Goal: Task Accomplishment & Management: Complete application form

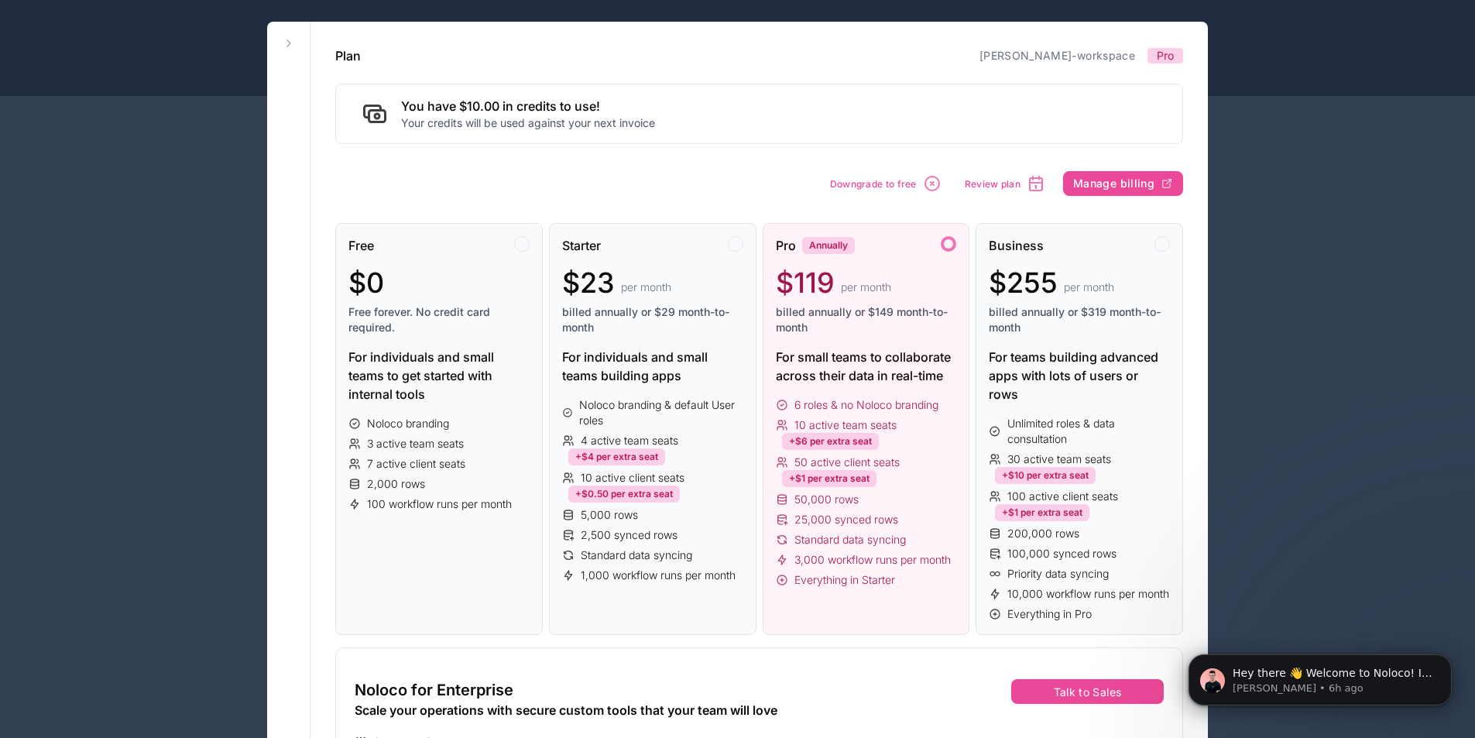
scroll to position [310, 0]
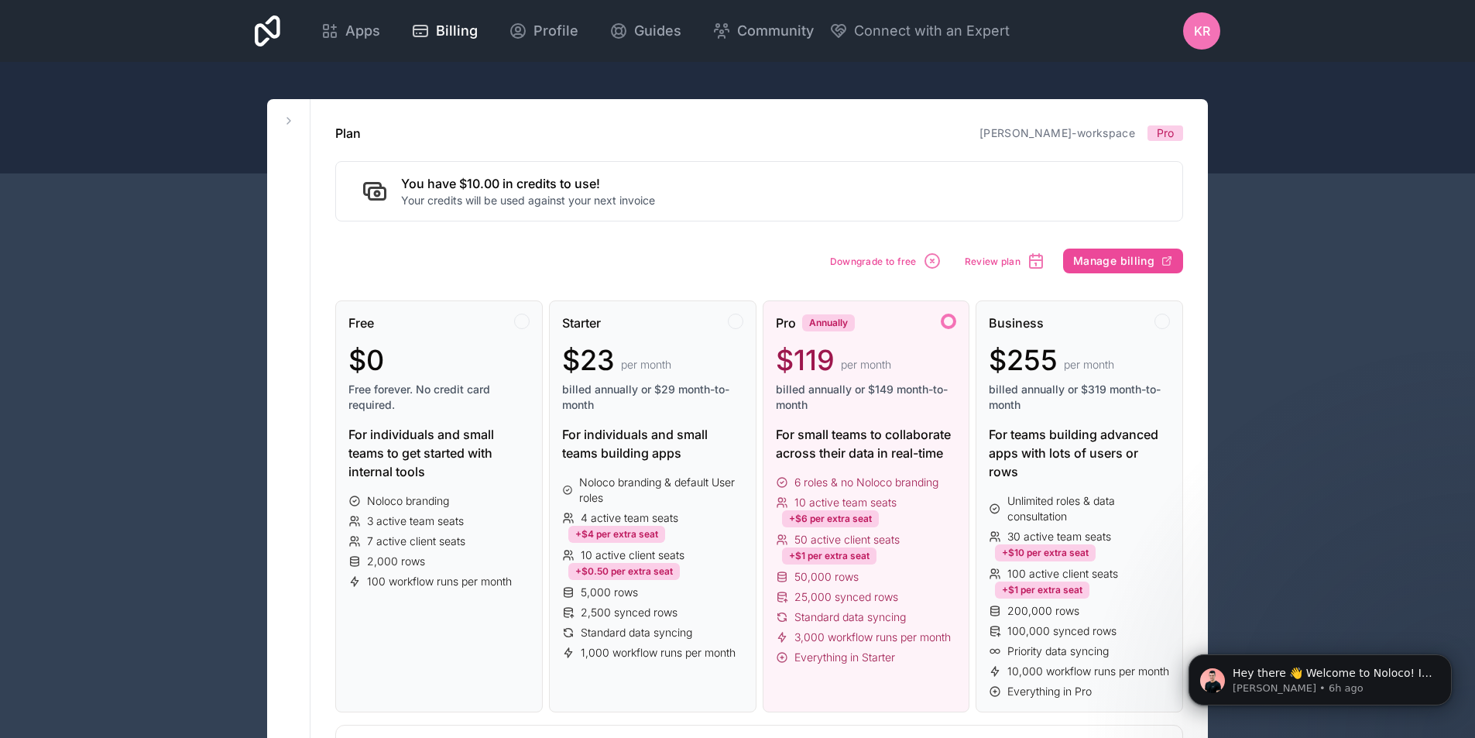
scroll to position [387, 0]
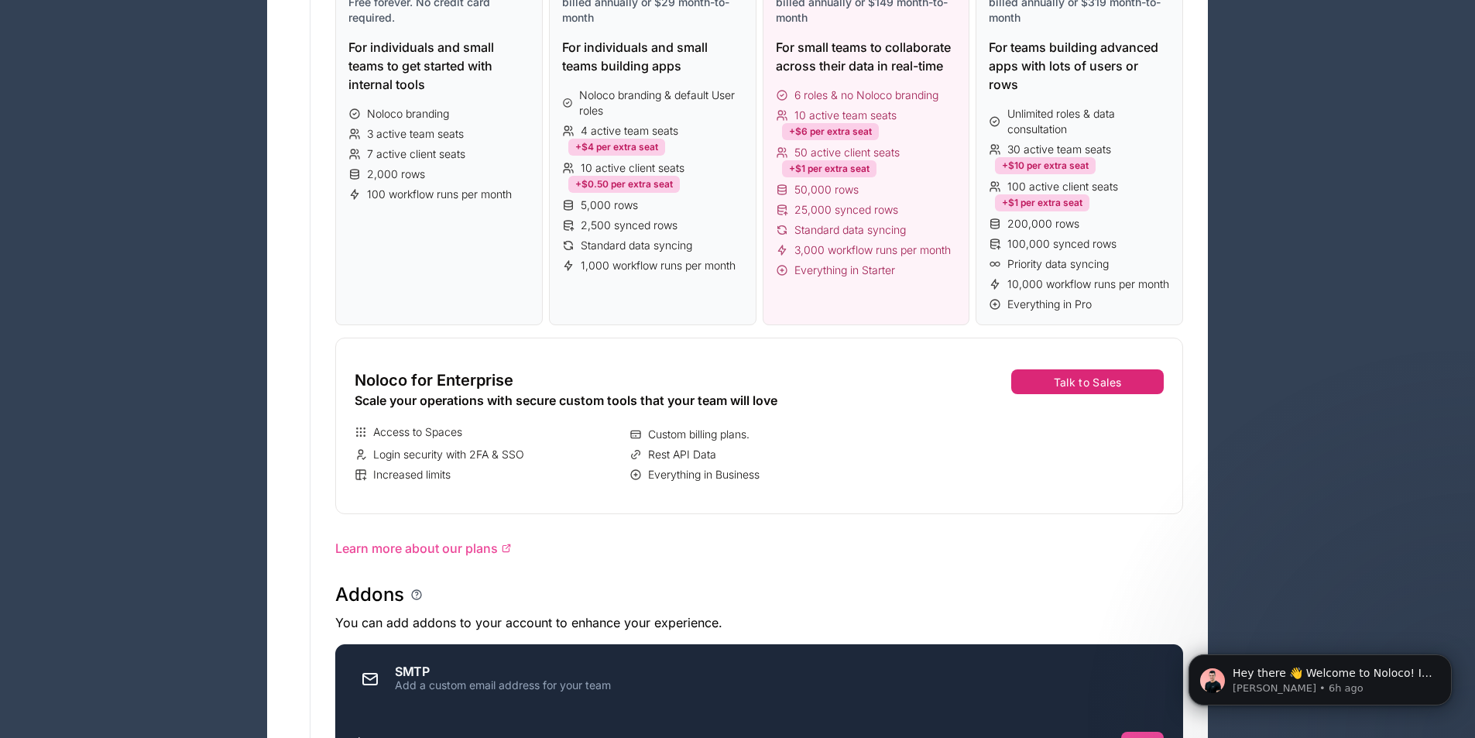
click at [1097, 394] on button "Talk to Sales" at bounding box center [1087, 381] width 153 height 25
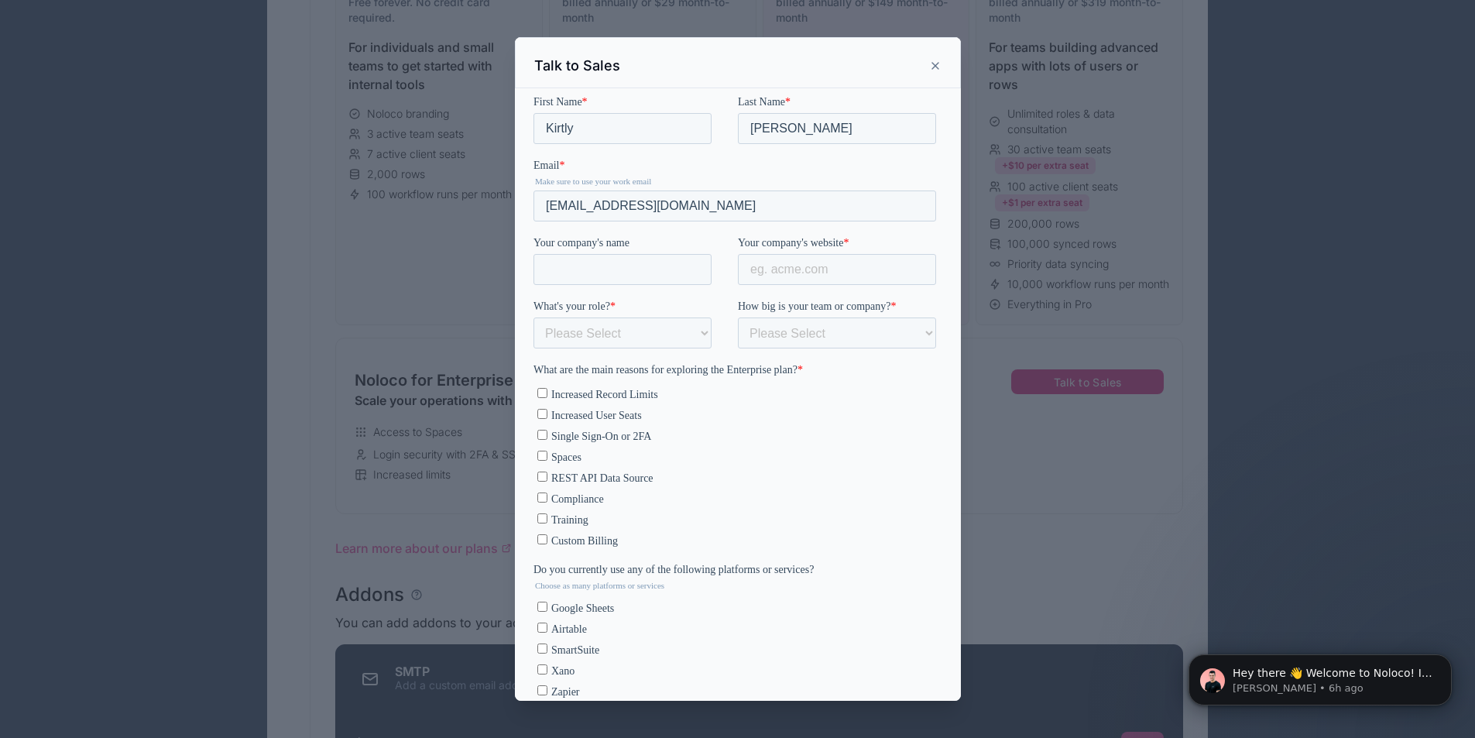
scroll to position [0, 0]
click at [542, 434] on input "Single Sign-On or 2FA" at bounding box center [542, 434] width 10 height 10
checkbox input "true"
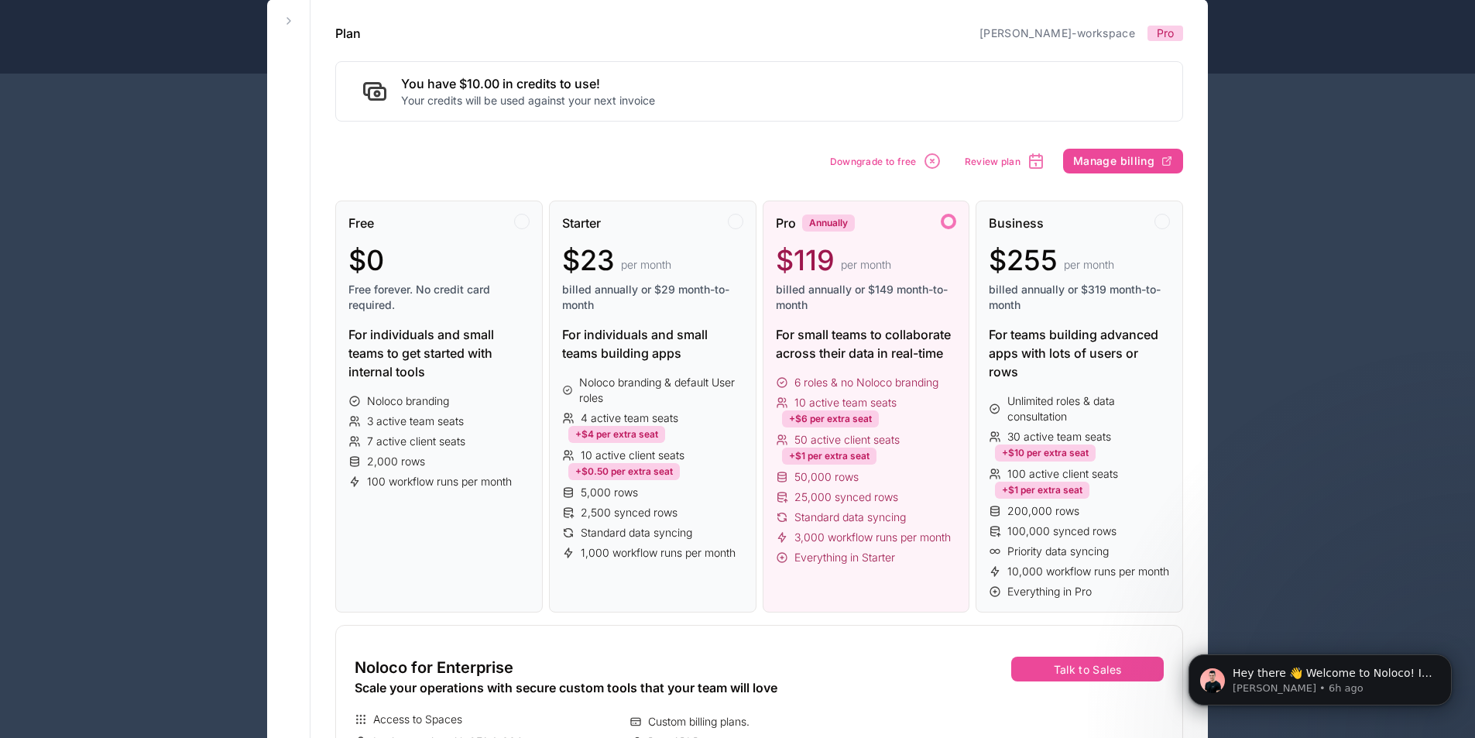
scroll to position [310, 0]
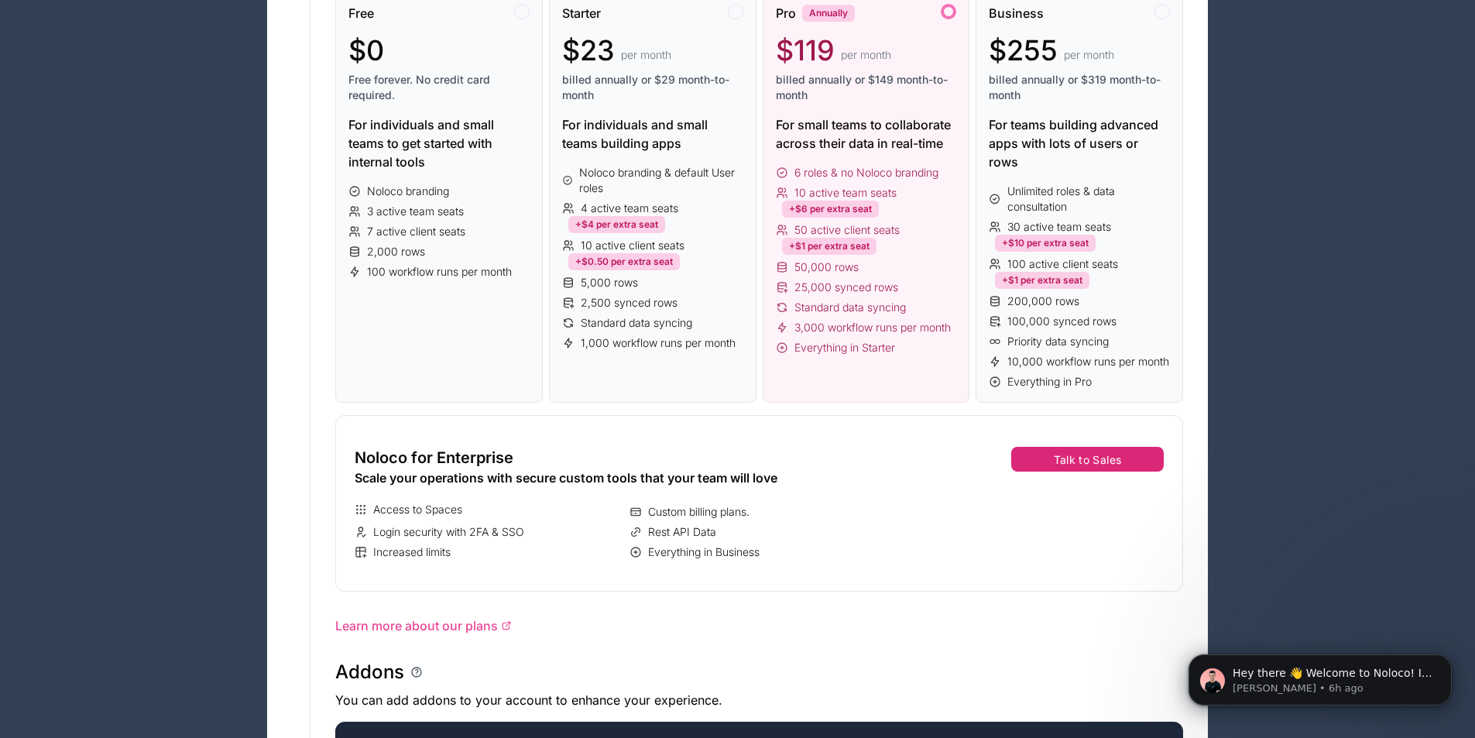
click at [1081, 472] on button "Talk to Sales" at bounding box center [1087, 459] width 153 height 25
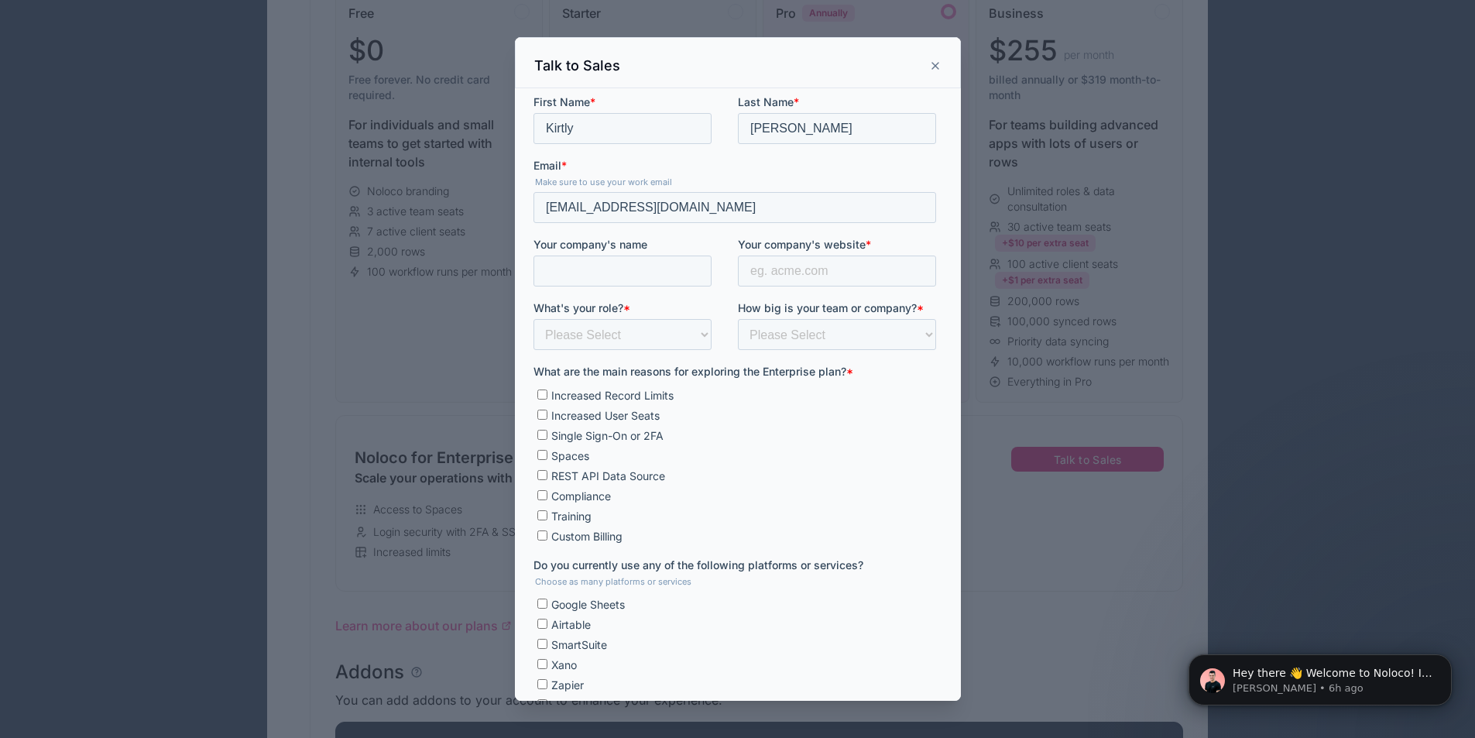
scroll to position [0, 0]
click at [541, 435] on input "Single Sign-On or 2FA" at bounding box center [542, 434] width 10 height 10
checkbox input "true"
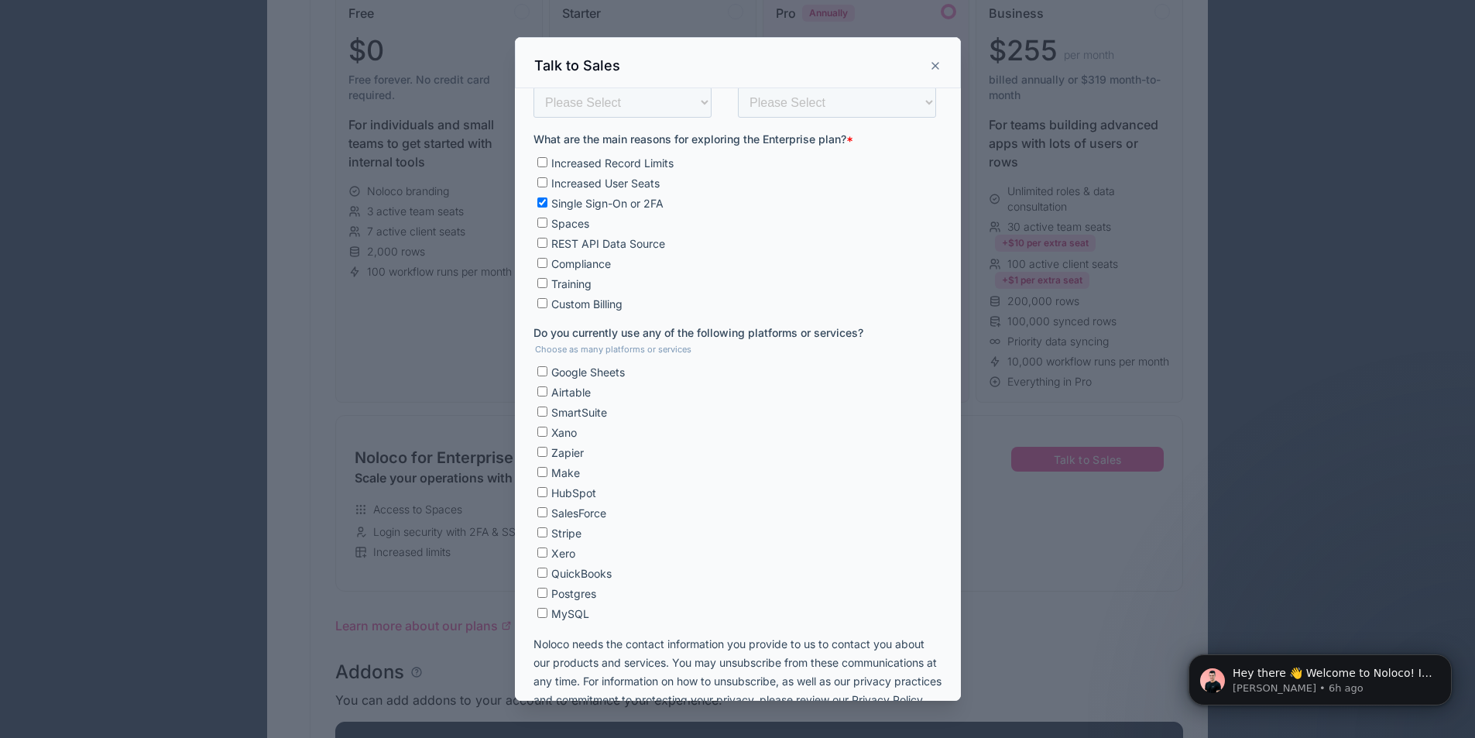
click at [538, 391] on input "Airtable" at bounding box center [542, 391] width 10 height 10
checkbox input "true"
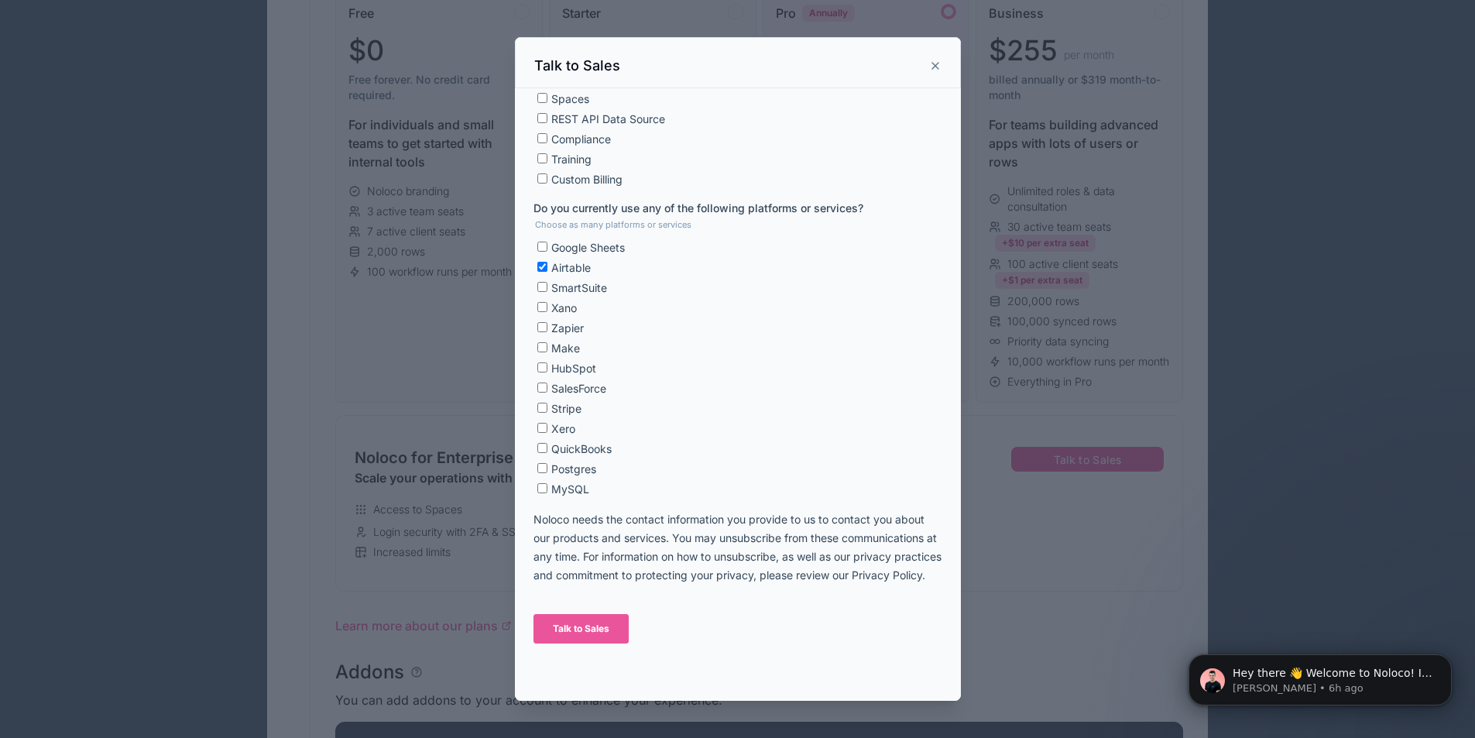
scroll to position [0, 0]
